Goal: Transaction & Acquisition: Purchase product/service

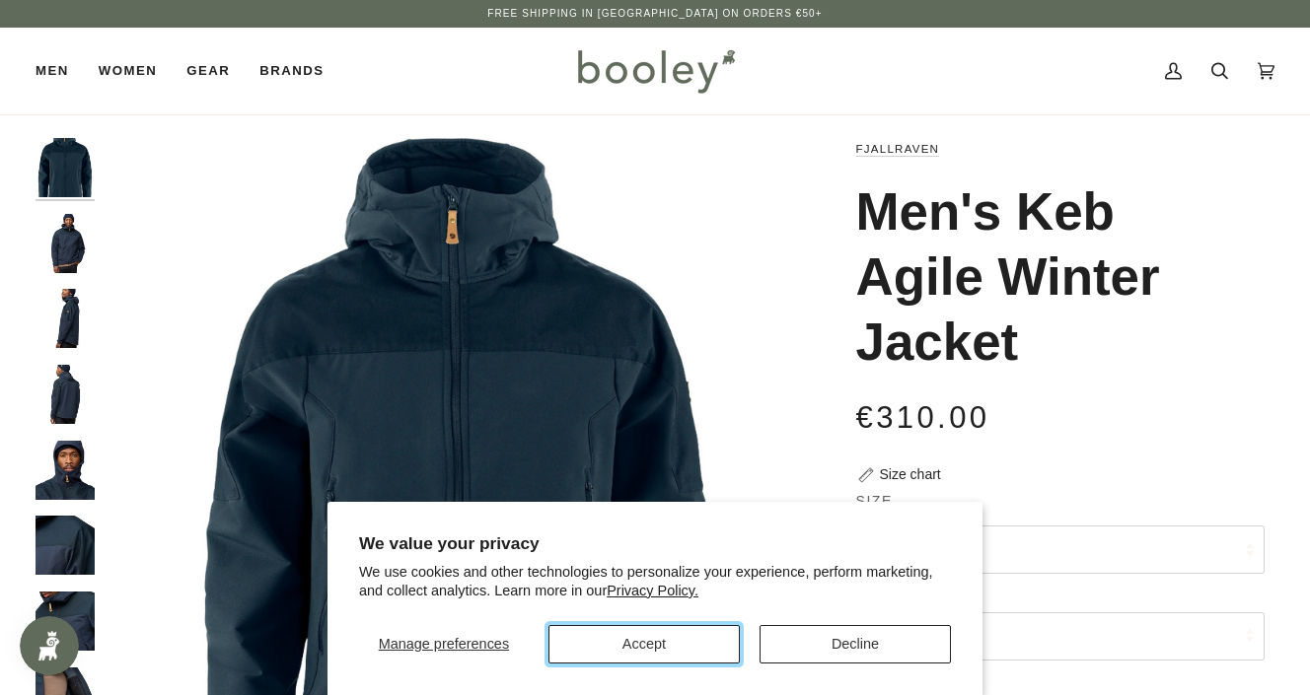
click at [700, 633] on button "Accept" at bounding box center [643, 644] width 191 height 38
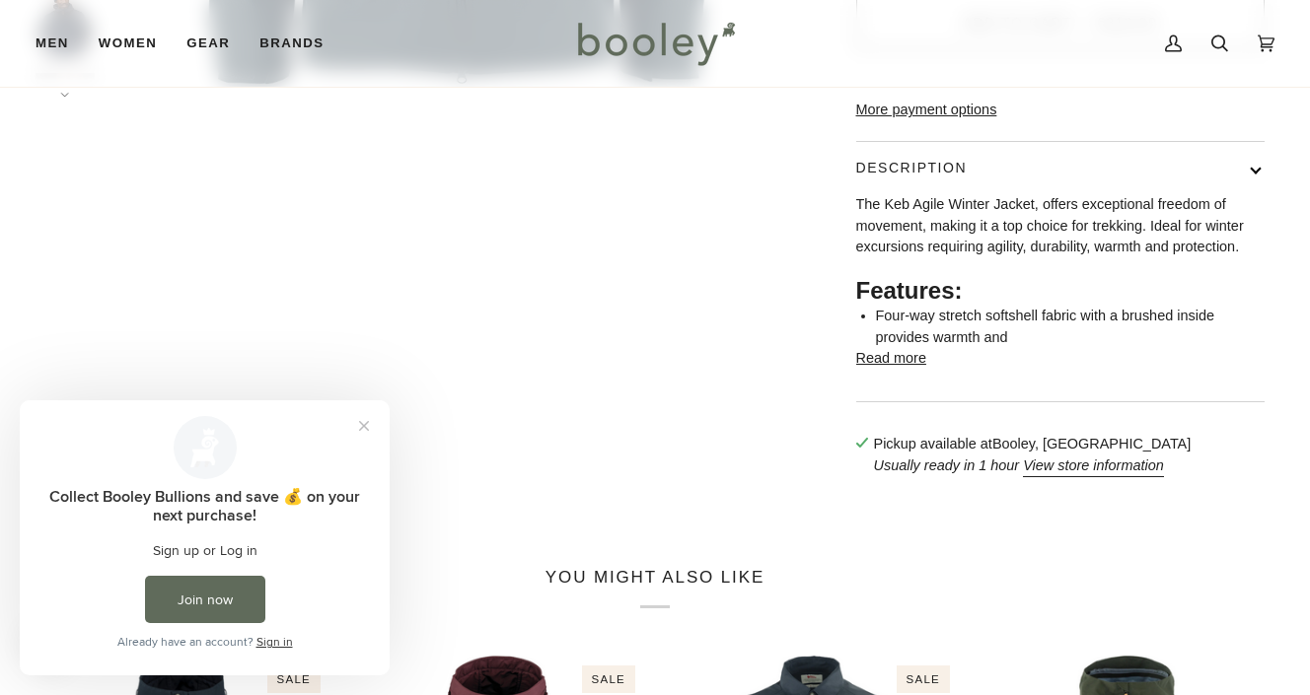
scroll to position [749, 0]
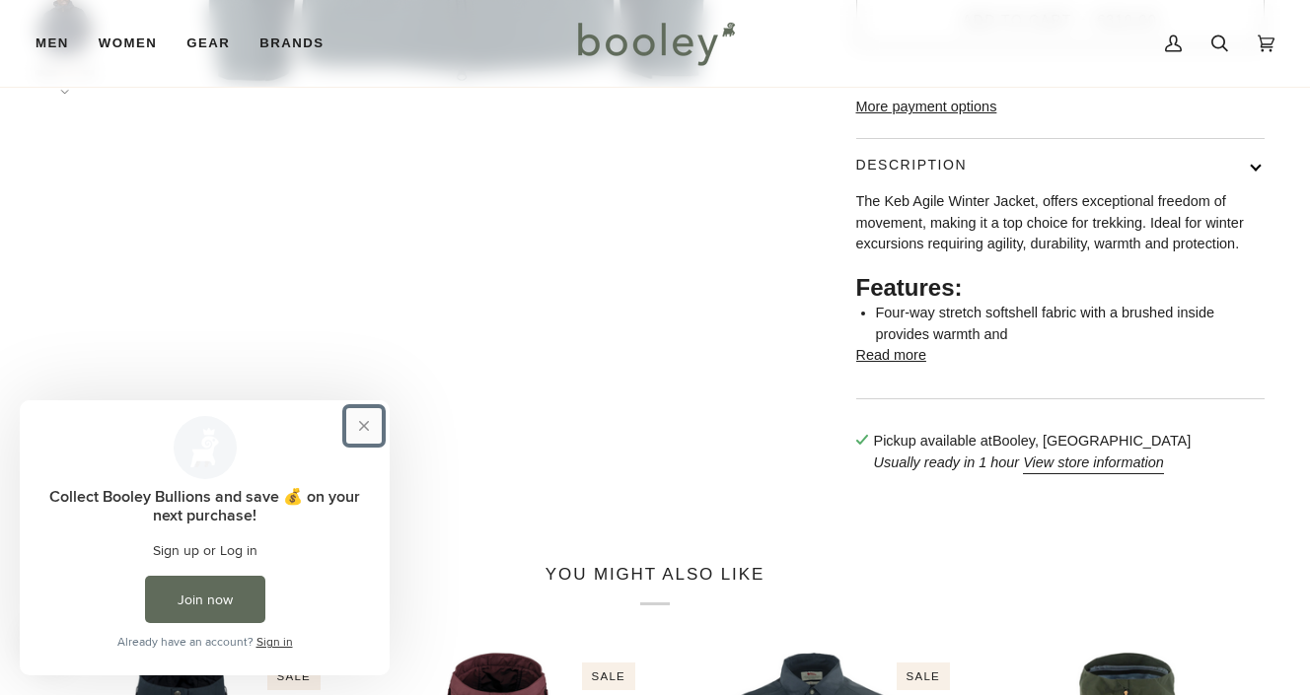
click at [366, 421] on button "Close prompt" at bounding box center [364, 426] width 36 height 36
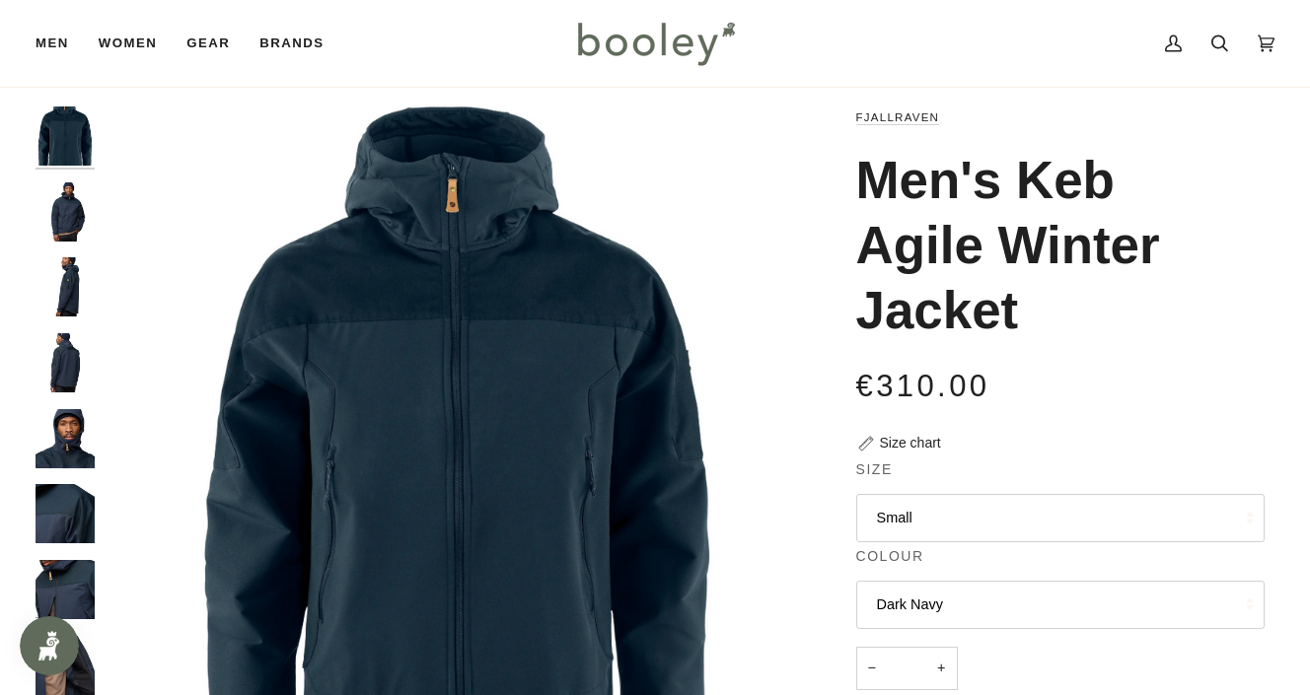
scroll to position [62, 0]
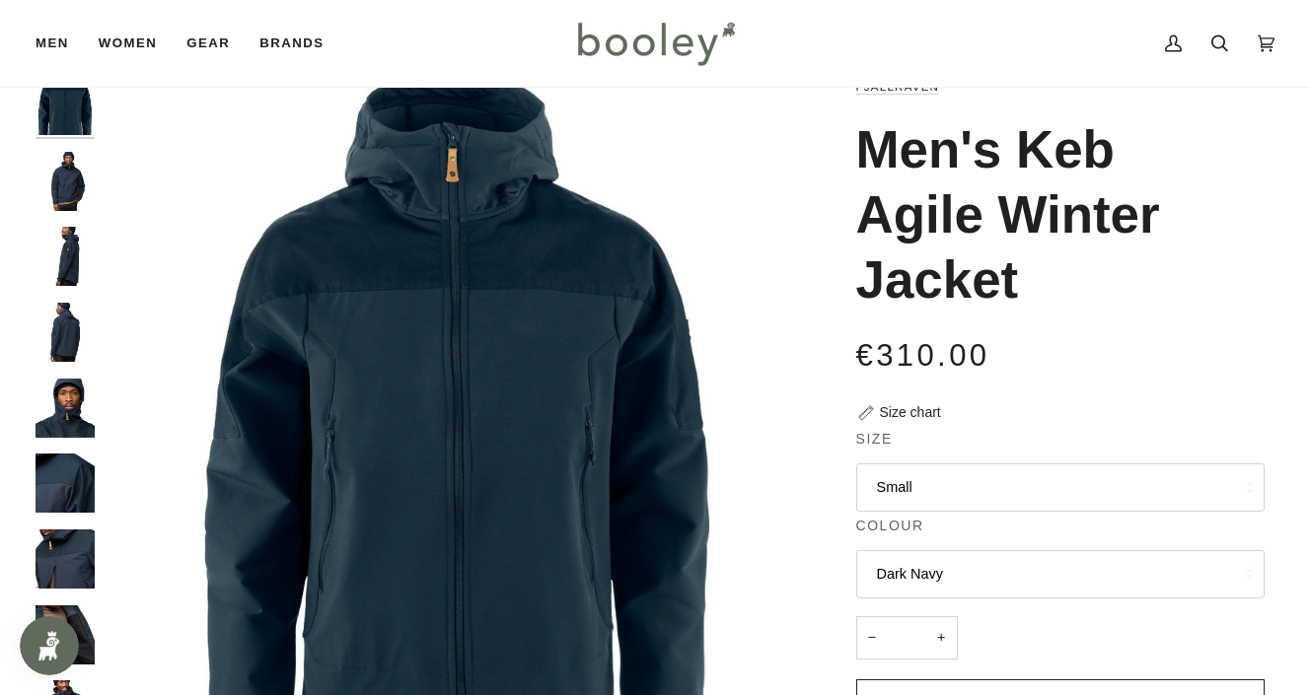
click at [73, 187] on img "Fjallraven Men's Keb Agile Winter Jacket Dark Navy - Booley Galway" at bounding box center [65, 181] width 59 height 59
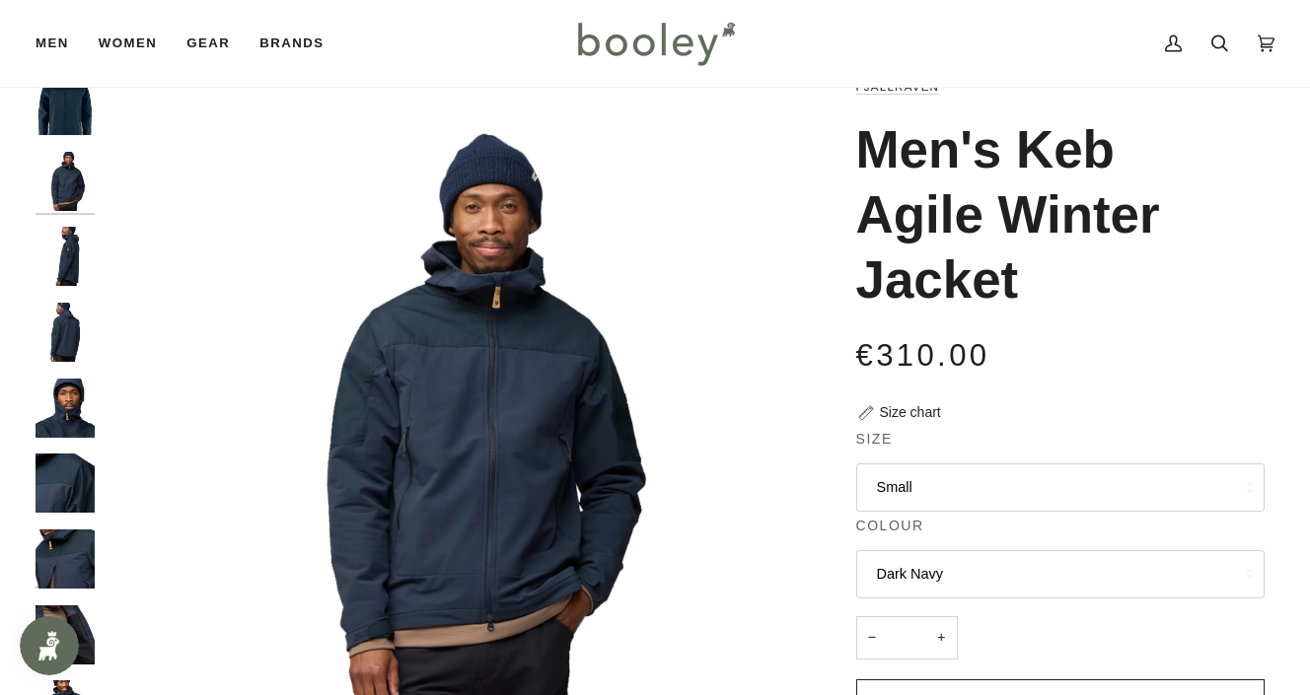
click at [64, 257] on img "Fjallraven Men's Keb Agile Winter Jacket Dark Navy - Booley Galway" at bounding box center [65, 256] width 59 height 59
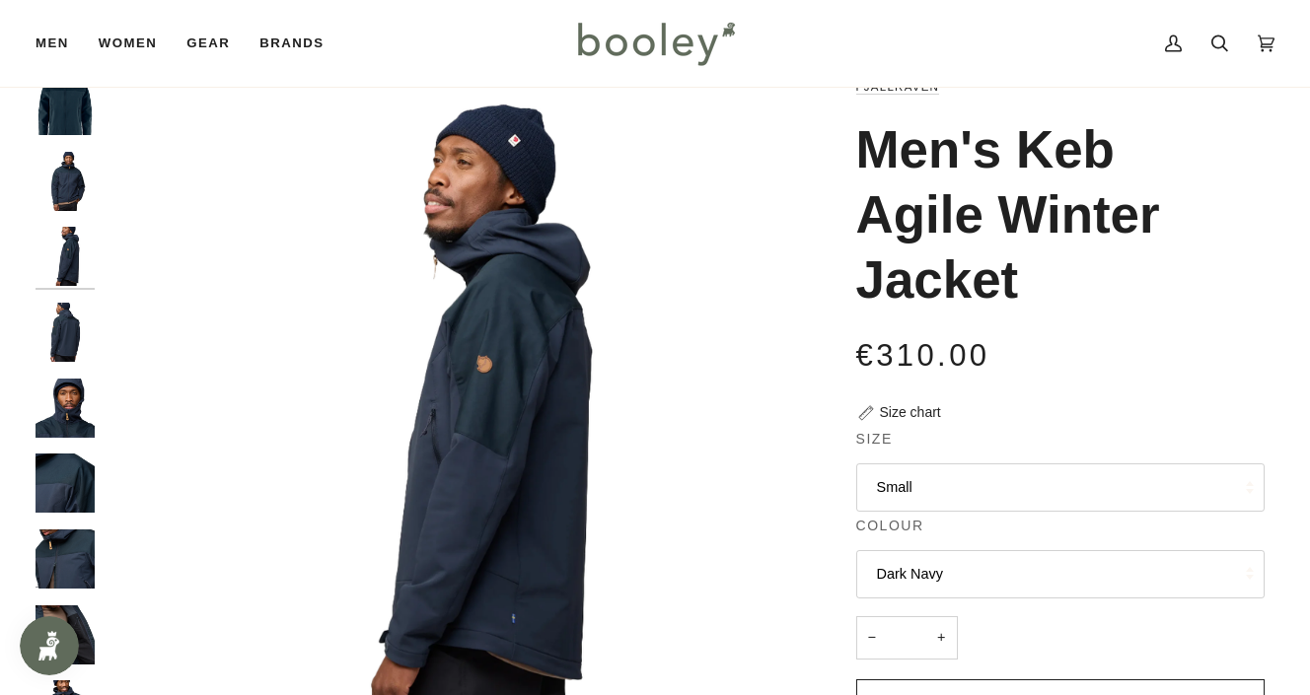
click at [70, 329] on img "Fjallraven Men's Keb Agile Winter Jacket Dark Navy - Booley Galway" at bounding box center [65, 332] width 59 height 59
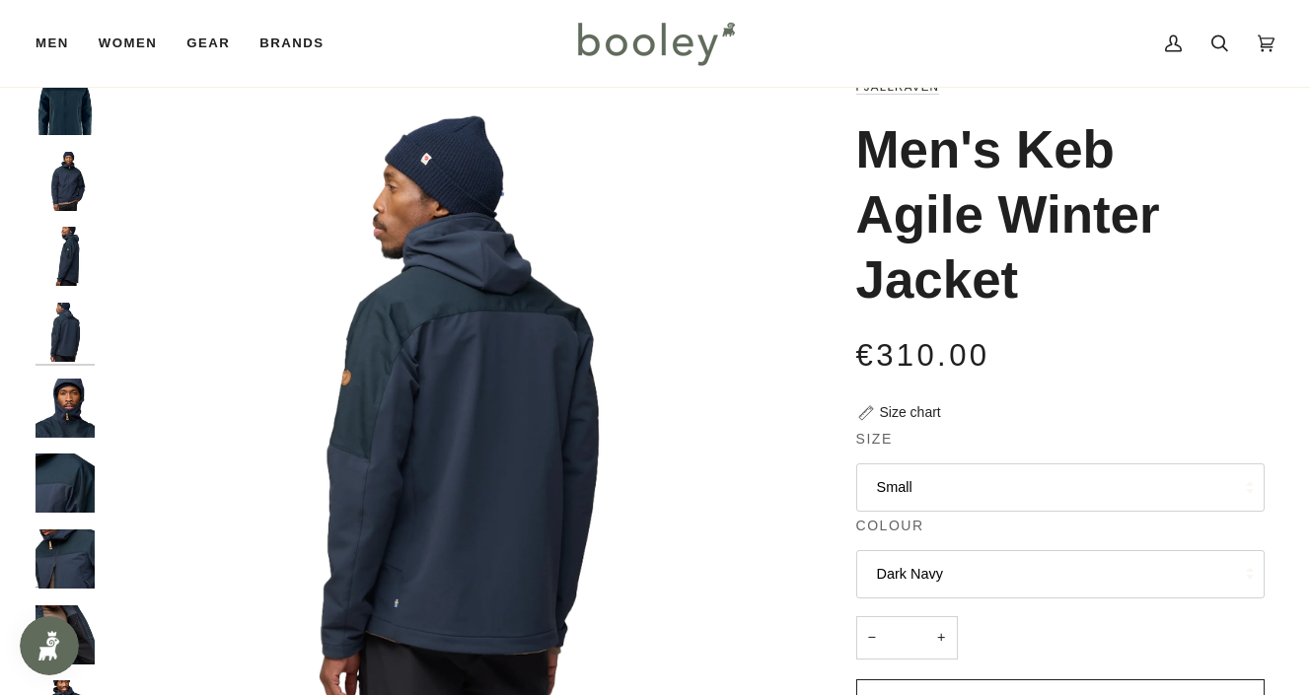
click at [60, 400] on img "Fjallraven Men's Keb Agile Winter Jacket Dark Navy - Booley Galway" at bounding box center [65, 408] width 59 height 59
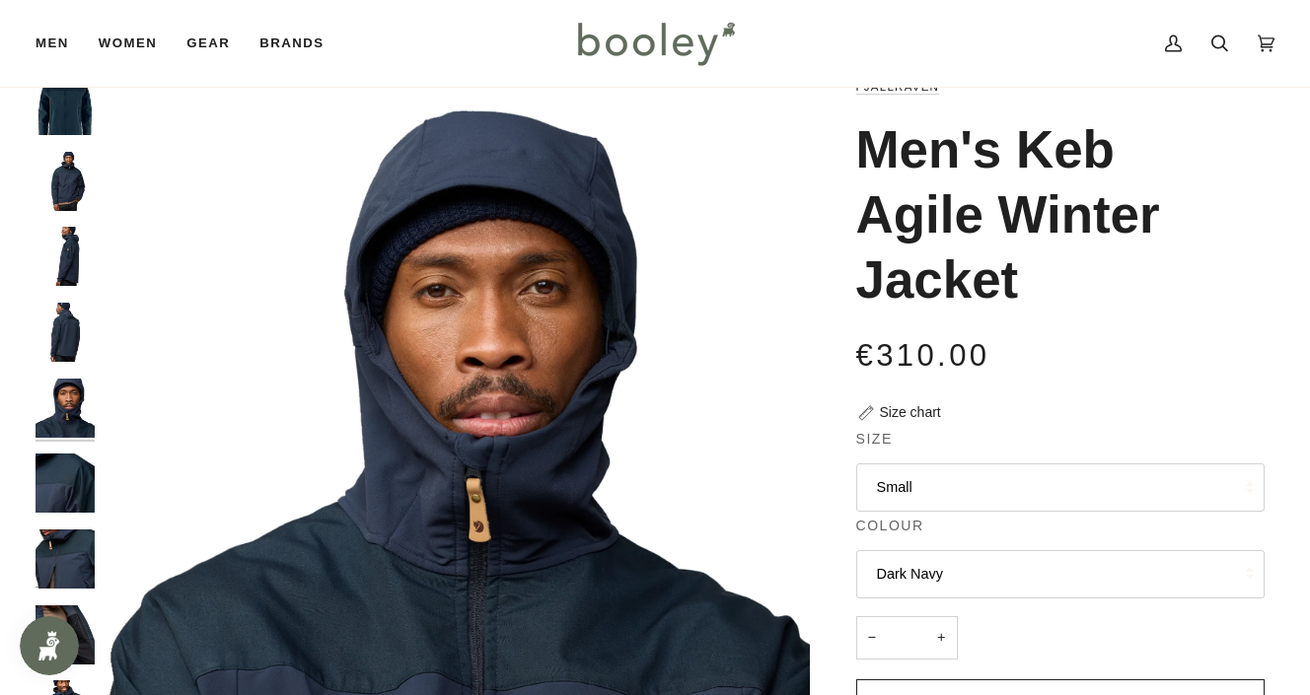
click at [58, 484] on img "Fjallraven Men's Keb Agile Winter Jacket Dark Navy - Booley Galway" at bounding box center [65, 483] width 59 height 59
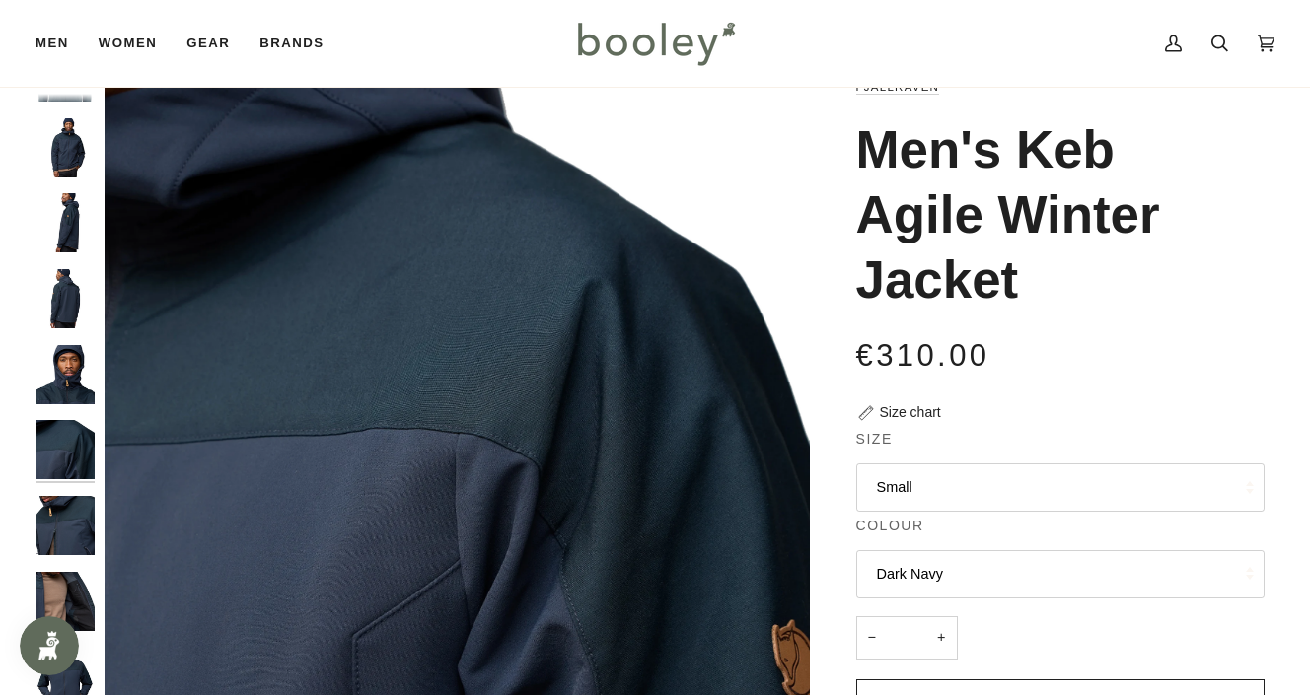
scroll to position [52, 0]
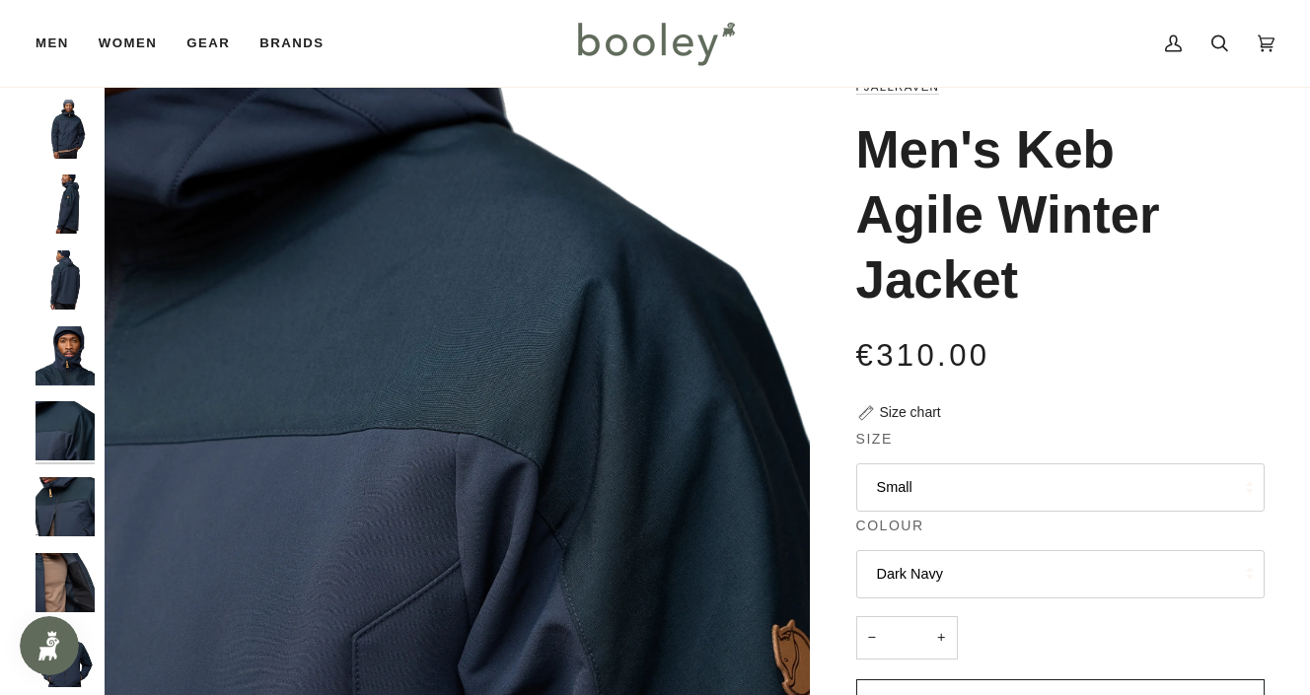
click at [66, 563] on img "Fjallraven Men's Keb Agile Winter Jacket Dark Navy - Booley Galway" at bounding box center [65, 582] width 59 height 59
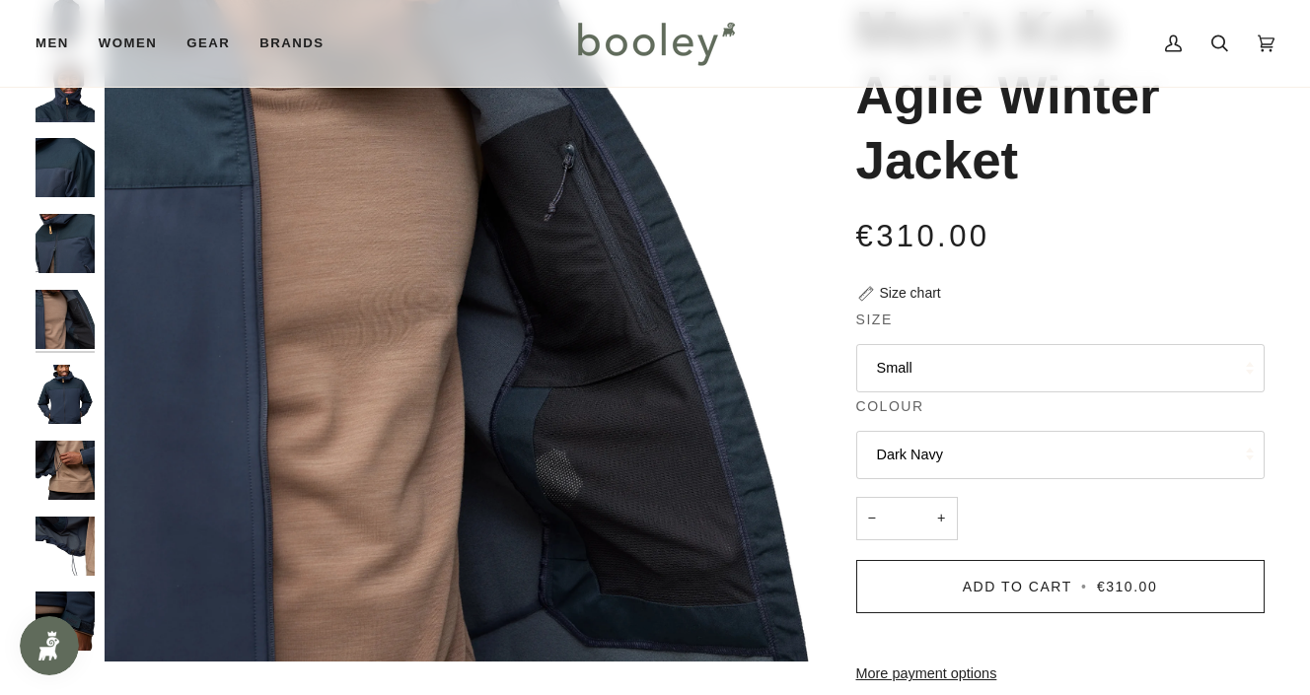
scroll to position [183, 0]
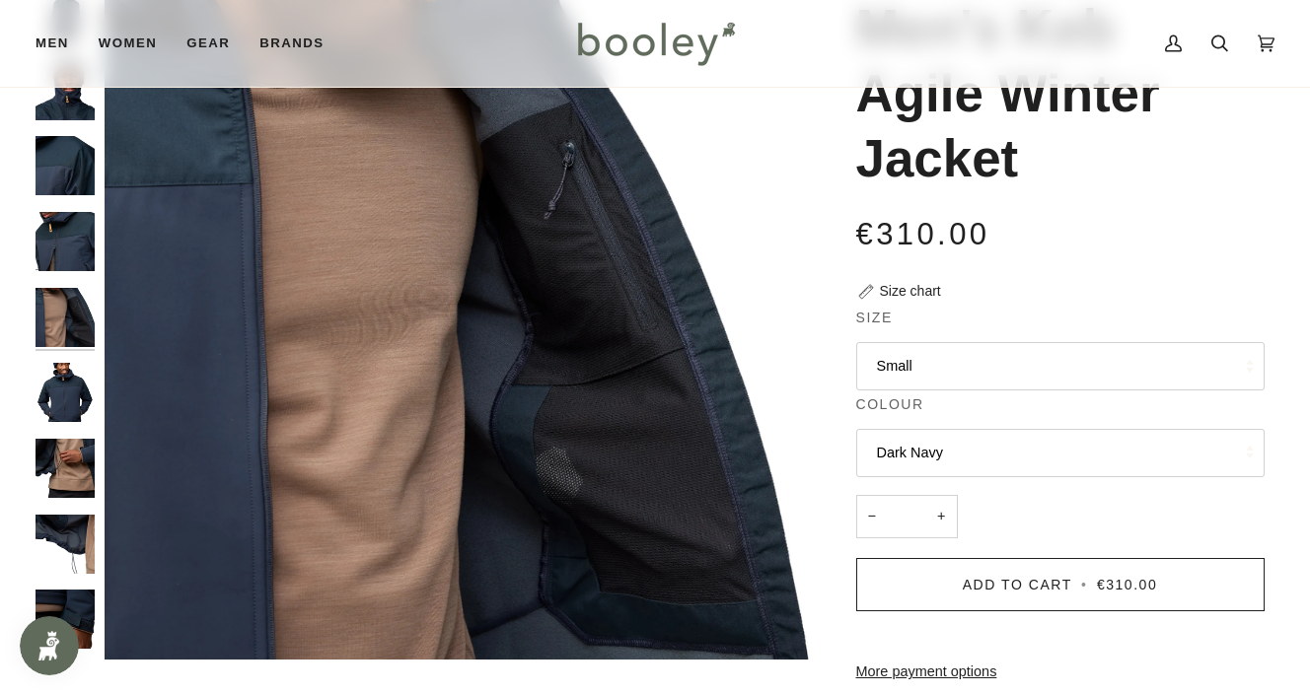
click at [72, 535] on img "Fjallraven Men's Keb Agile Winter Jacket Dark Navy - Booley Galway" at bounding box center [65, 544] width 59 height 59
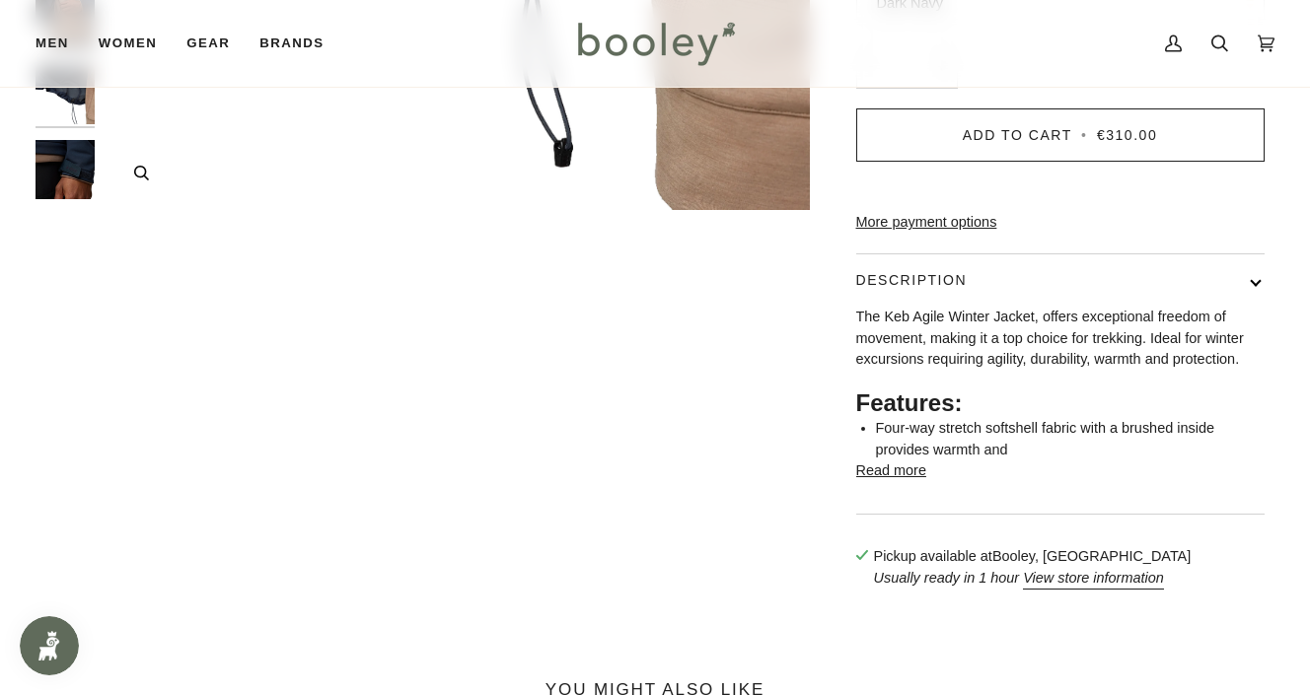
scroll to position [635, 0]
click at [893, 480] on button "Read more" at bounding box center [891, 470] width 70 height 22
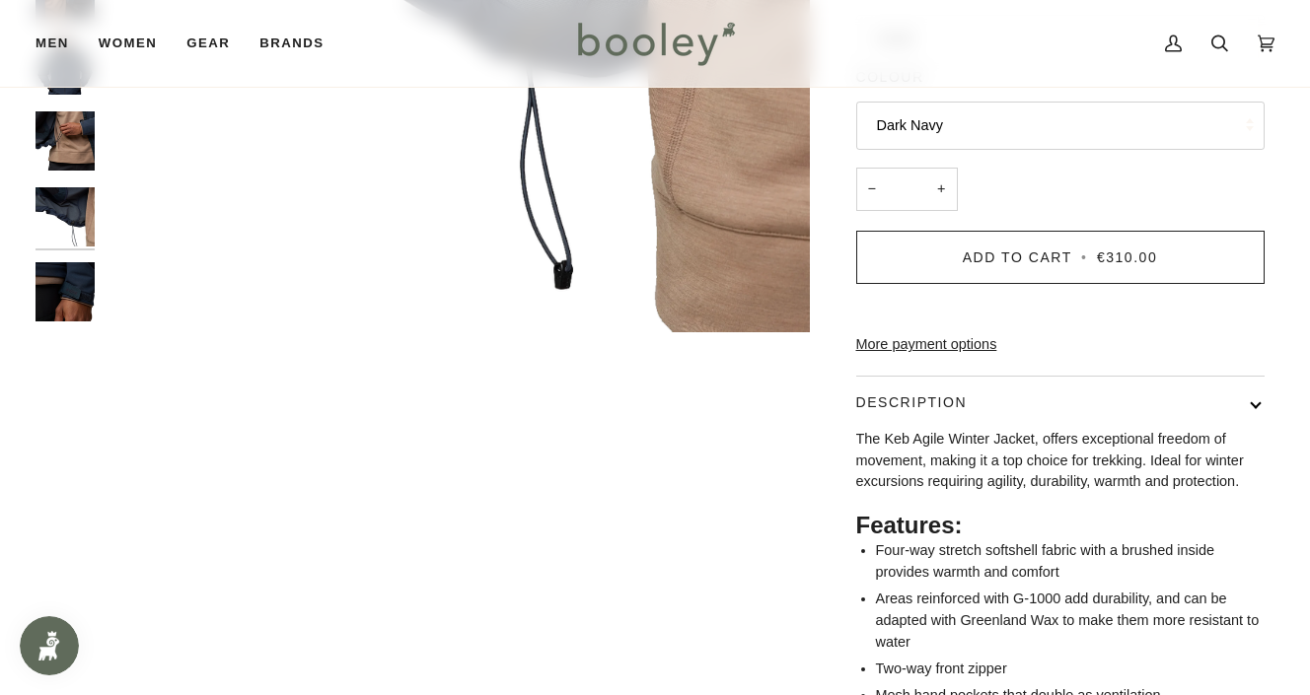
scroll to position [0, 0]
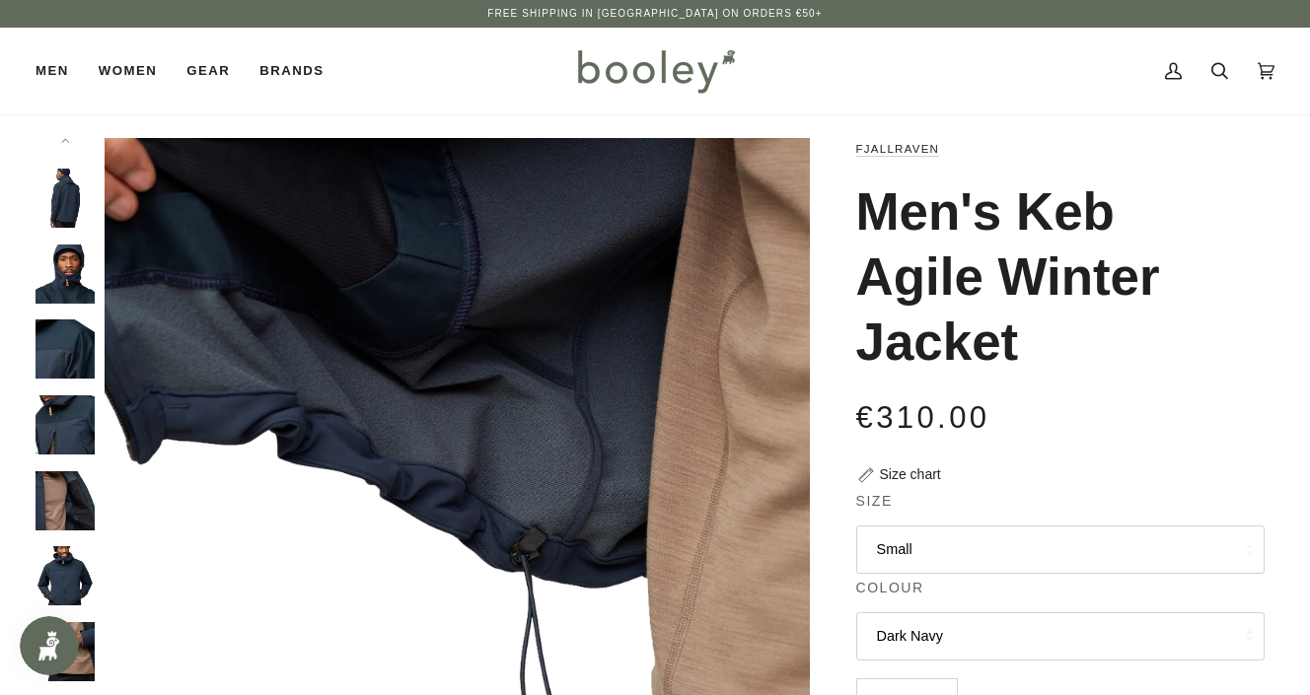
drag, startPoint x: 864, startPoint y: 190, endPoint x: 1020, endPoint y: 371, distance: 238.5
click at [1020, 371] on h1 "Men's Keb Agile Winter Jacket" at bounding box center [1053, 277] width 394 height 195
copy h1 "Men's Keb Agile Winter Jacket"
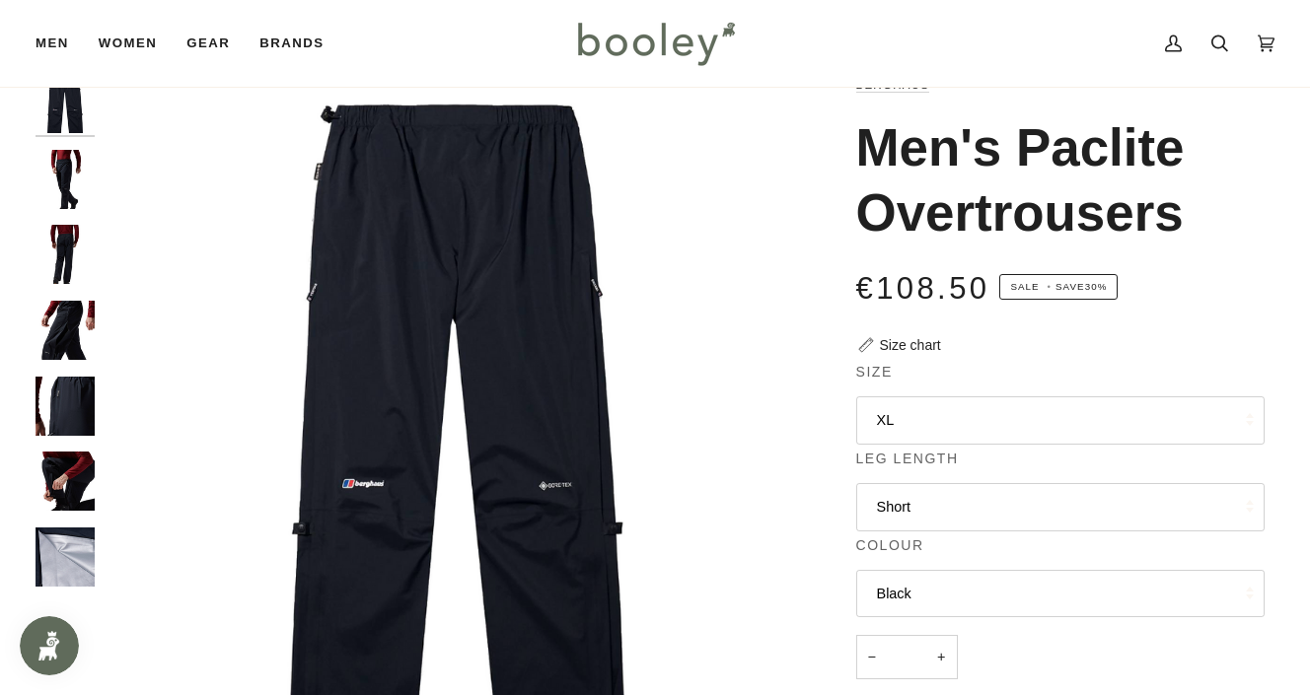
scroll to position [68, 0]
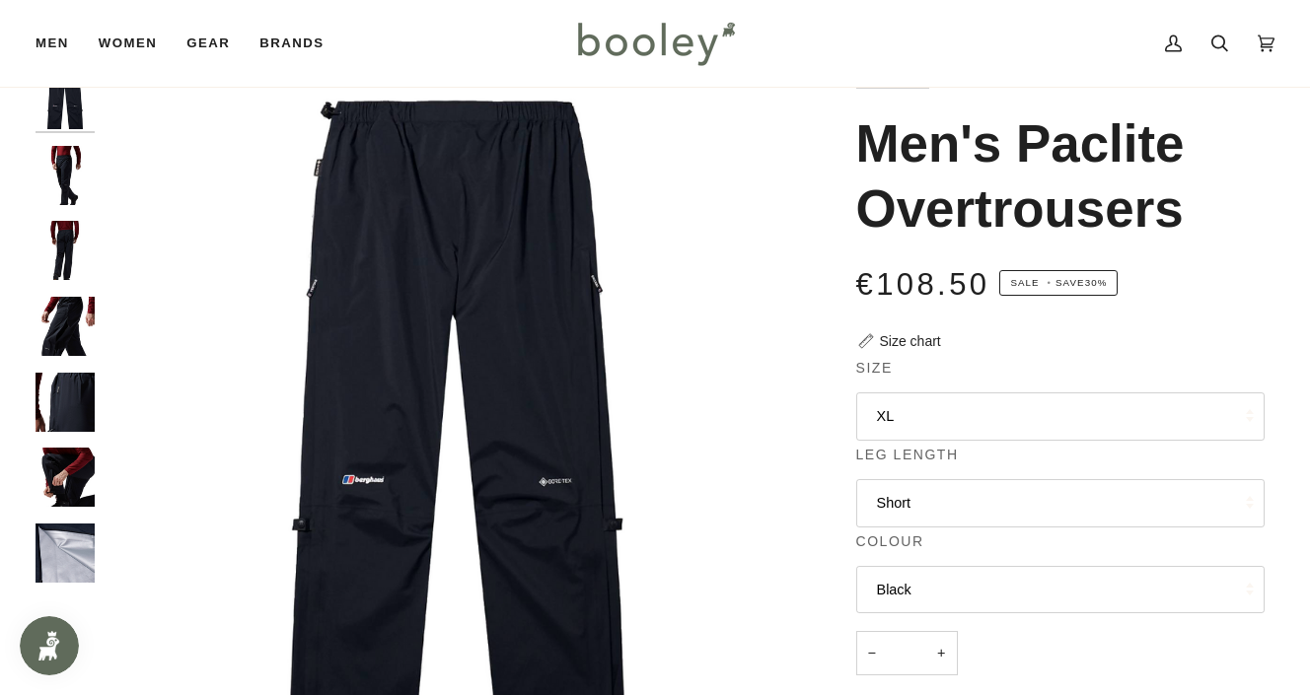
click at [908, 415] on button "XL" at bounding box center [1060, 417] width 408 height 48
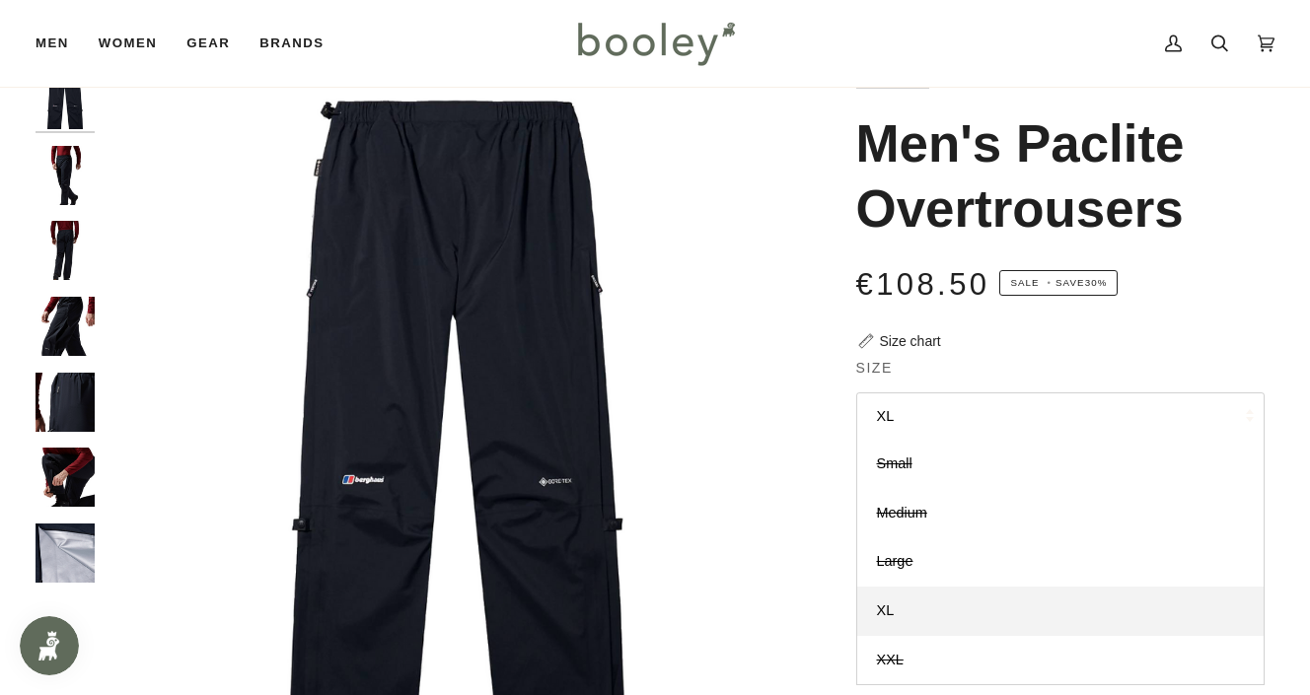
click at [691, 330] on img "Berghaus Men's Paclite Overtrousers - Booley Galway" at bounding box center [457, 422] width 705 height 705
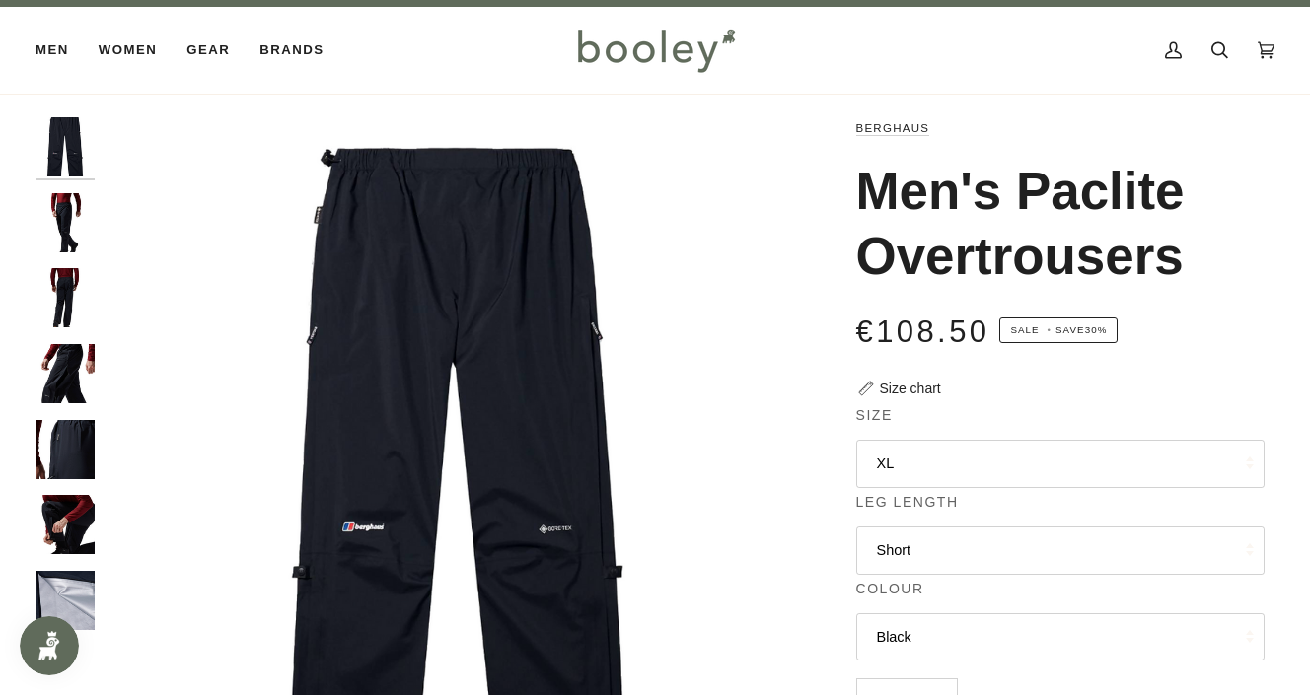
scroll to position [22, 0]
